Goal: Transaction & Acquisition: Download file/media

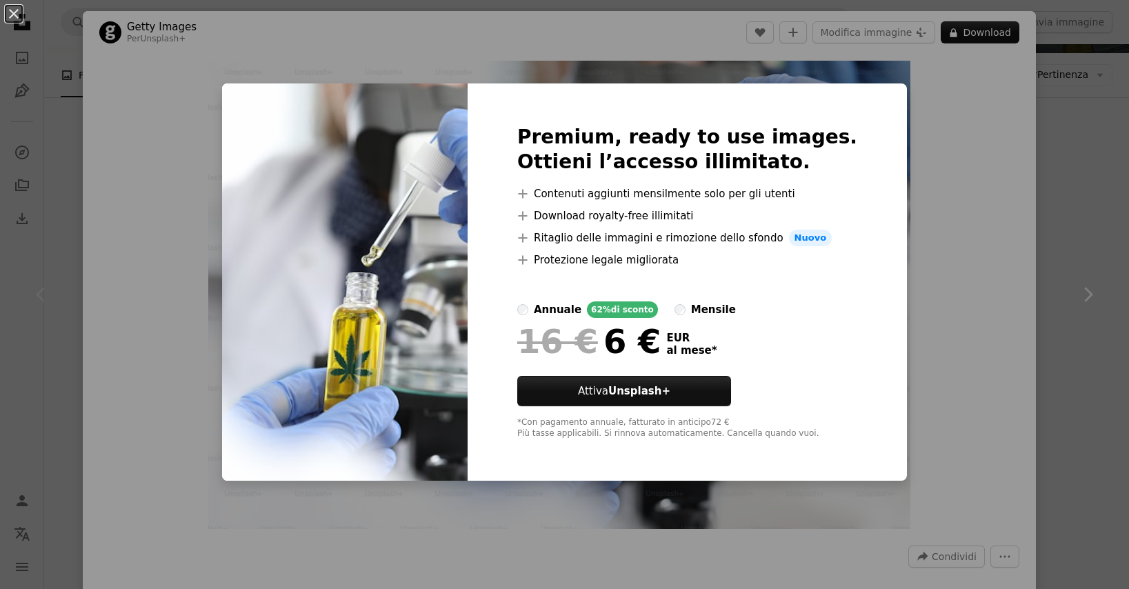
scroll to position [138, 0]
click at [1063, 188] on div "An X shape Premium, ready to use images. Ottieni l’accesso illimitato. A plus s…" at bounding box center [564, 294] width 1129 height 589
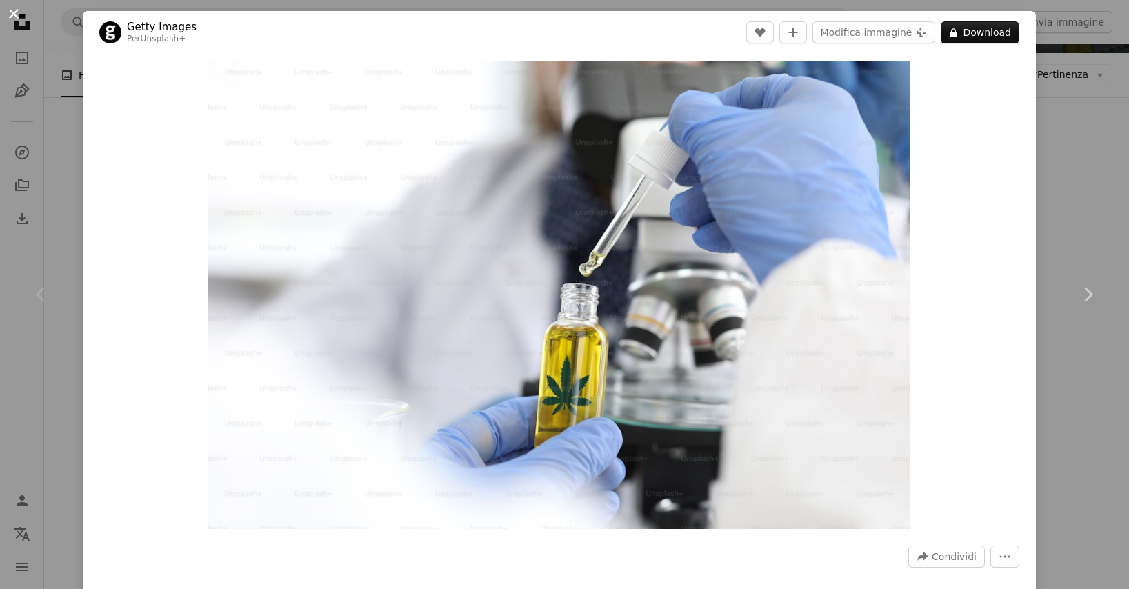
click at [17, 10] on button "An X shape" at bounding box center [14, 14] width 17 height 17
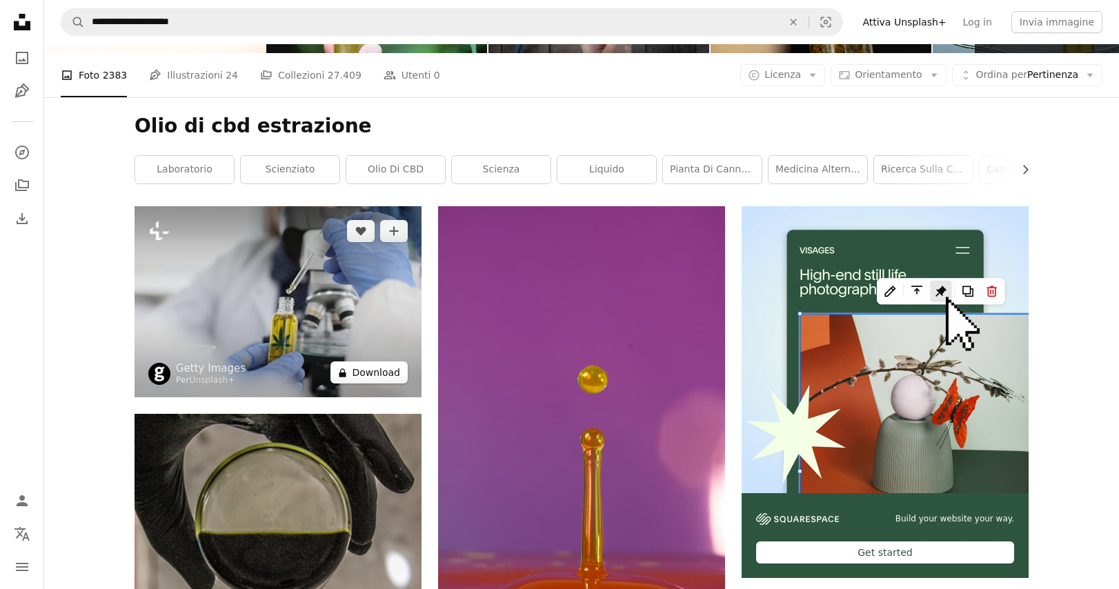
click at [368, 372] on button "A lock Download" at bounding box center [368, 373] width 77 height 22
